Goal: Check status: Check status

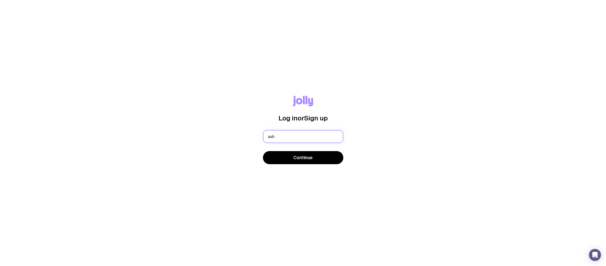
click at [300, 135] on input "ash" at bounding box center [303, 136] width 80 height 13
type input "[EMAIL_ADDRESS][DOMAIN_NAME]"
click at [313, 162] on button "Continue" at bounding box center [303, 157] width 80 height 13
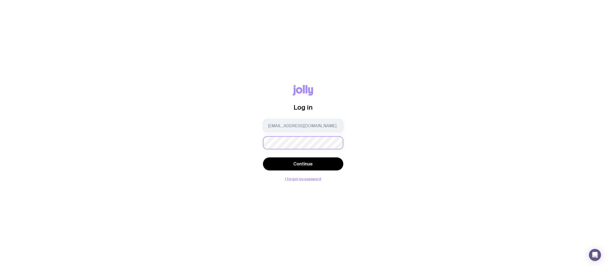
click at [263, 157] on button "Continue" at bounding box center [303, 163] width 80 height 13
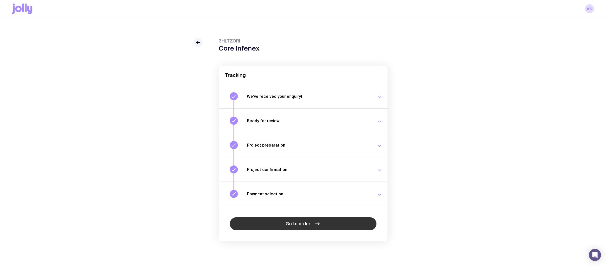
click at [318, 223] on icon at bounding box center [317, 223] width 4 height 0
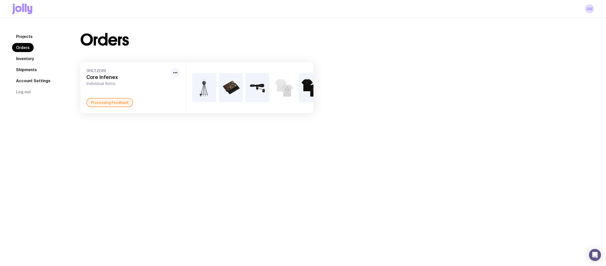
click at [301, 99] on img at bounding box center [310, 87] width 24 height 29
click at [24, 37] on link "Projects" at bounding box center [24, 36] width 25 height 9
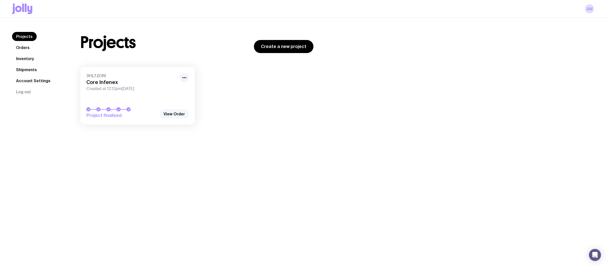
click at [180, 117] on link "View Order" at bounding box center [173, 113] width 29 height 9
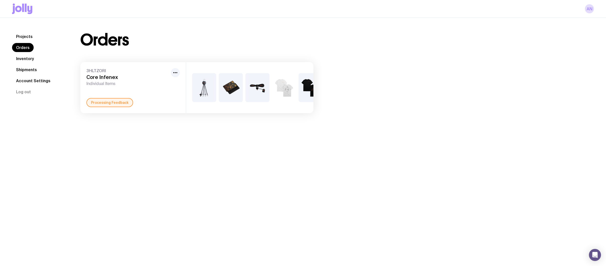
click at [204, 91] on img at bounding box center [204, 87] width 24 height 29
click at [223, 85] on img at bounding box center [231, 87] width 24 height 29
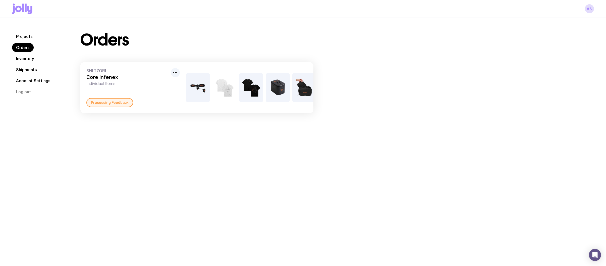
scroll to position [0, 63]
click at [175, 73] on icon "button" at bounding box center [175, 73] width 6 height 6
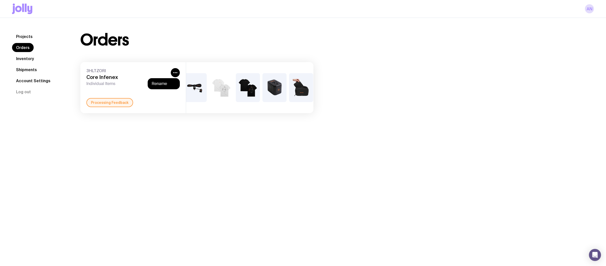
click at [188, 48] on div "Orders" at bounding box center [196, 40] width 233 height 16
click at [192, 92] on img at bounding box center [194, 87] width 24 height 29
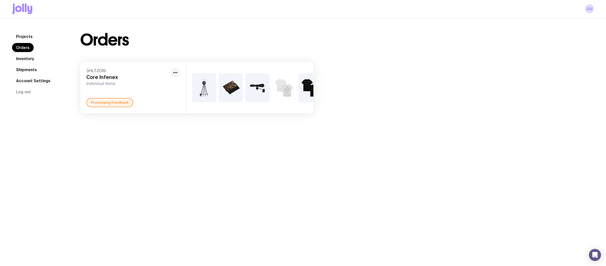
scroll to position [0, 0]
